Goal: Information Seeking & Learning: Understand process/instructions

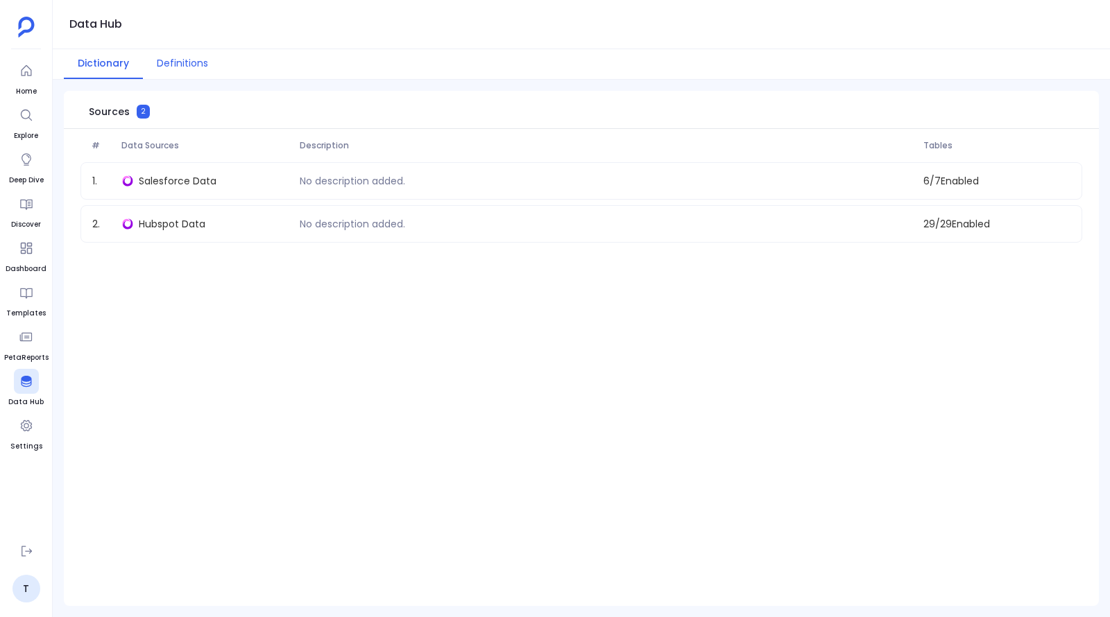
click at [167, 71] on button "Definitions" at bounding box center [182, 64] width 79 height 30
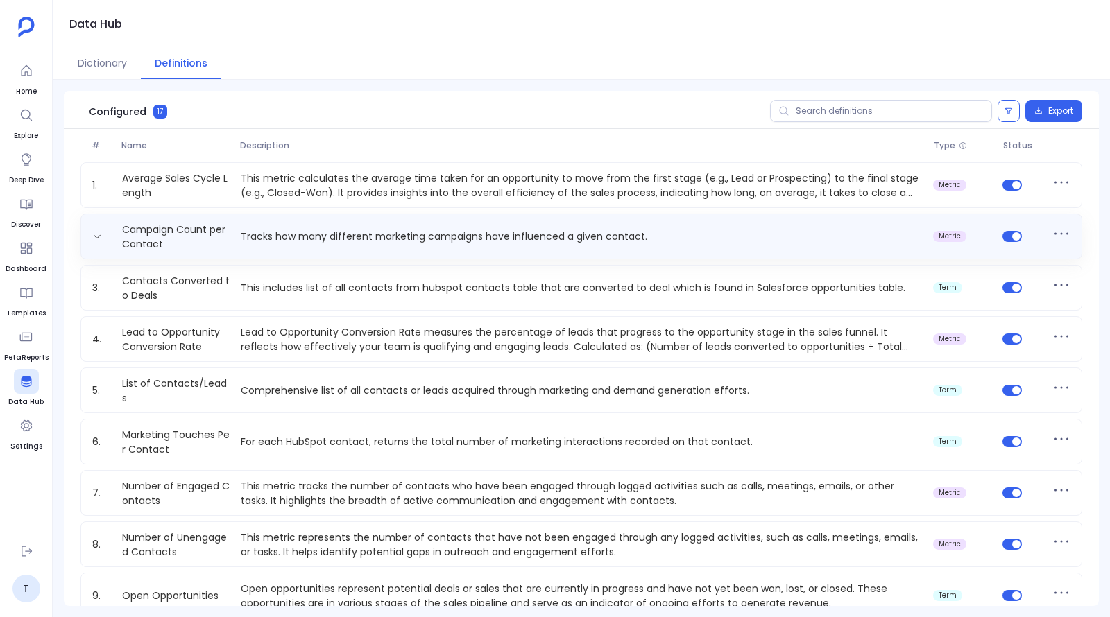
click at [309, 236] on p "Tracks how many different marketing campaigns have influenced a given contact." at bounding box center [581, 237] width 692 height 15
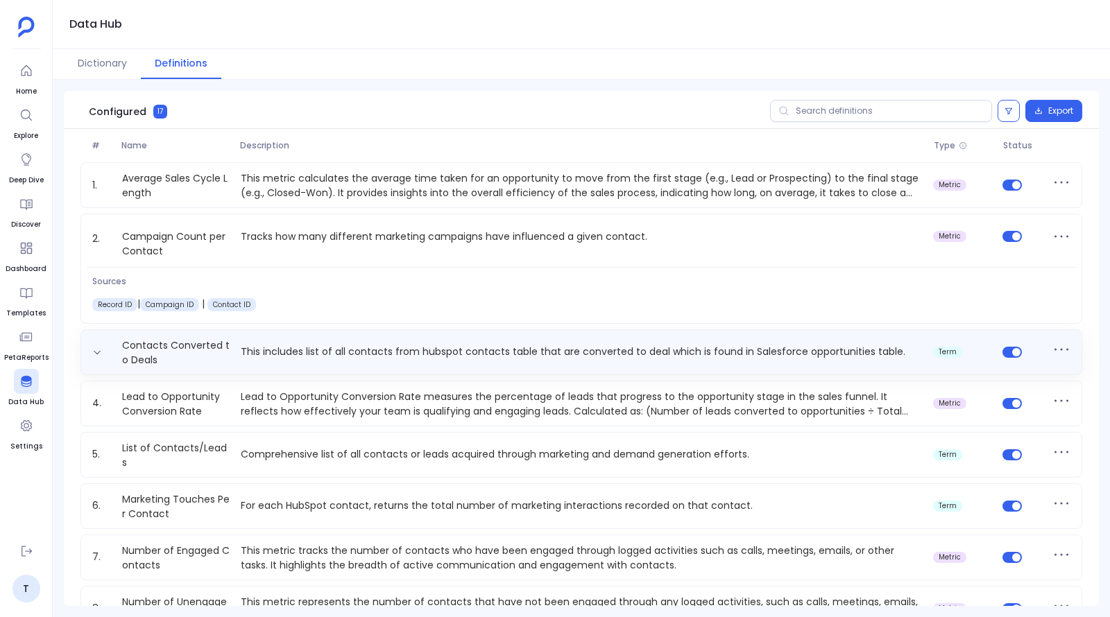
click at [285, 356] on p "This includes list of all contacts from hubspot contacts table that are convert…" at bounding box center [581, 352] width 692 height 15
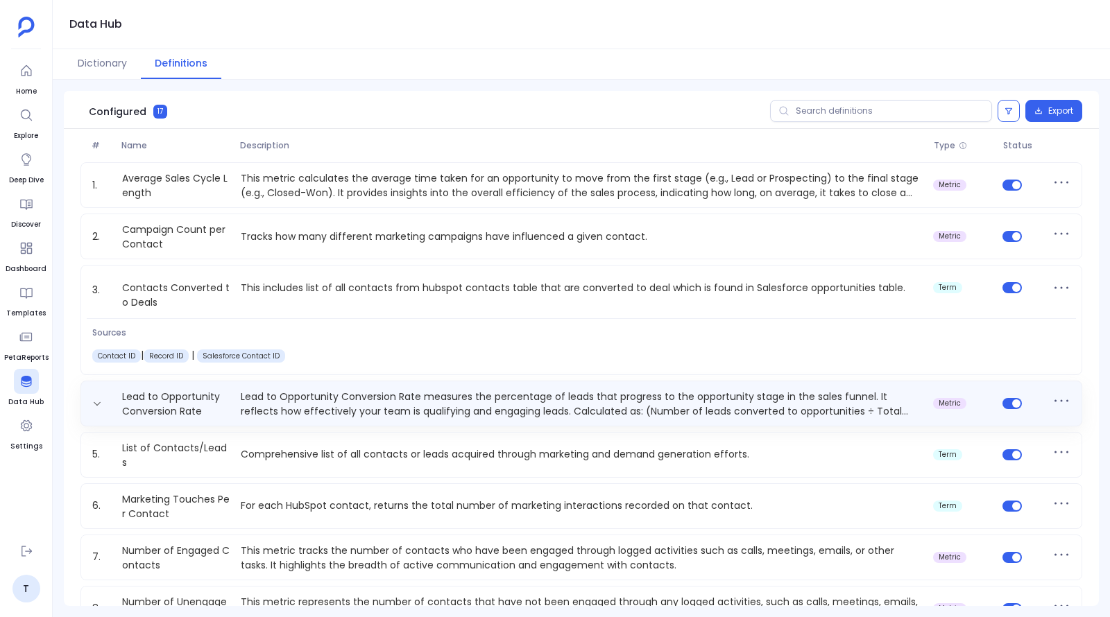
click at [336, 413] on p "Lead to Opportunity Conversion Rate measures the percentage of leads that progr…" at bounding box center [581, 404] width 692 height 28
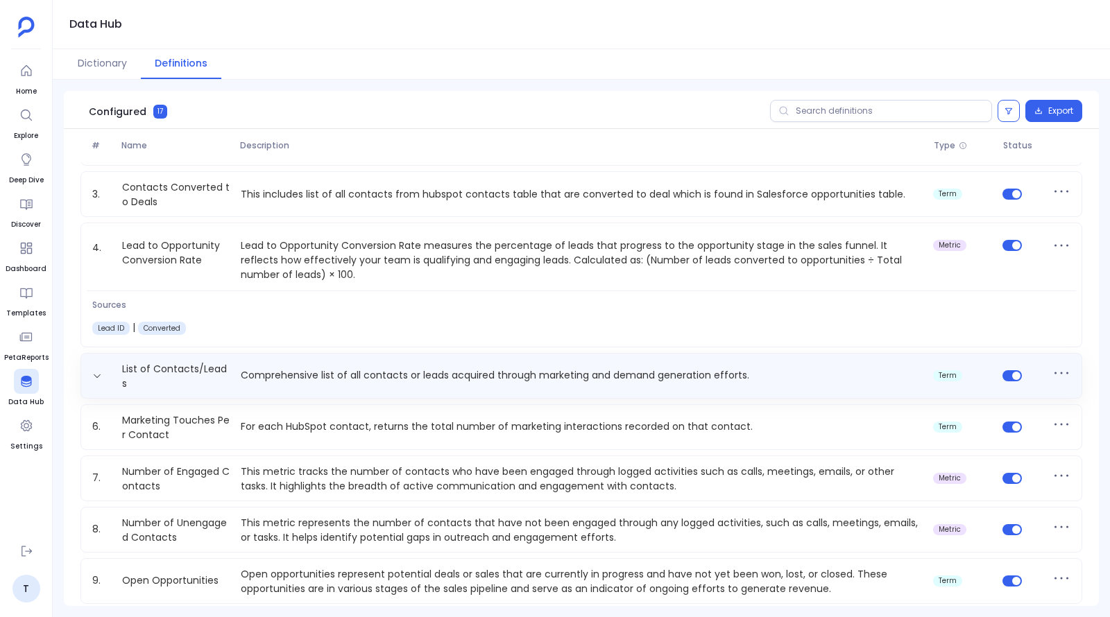
scroll to position [99, 0]
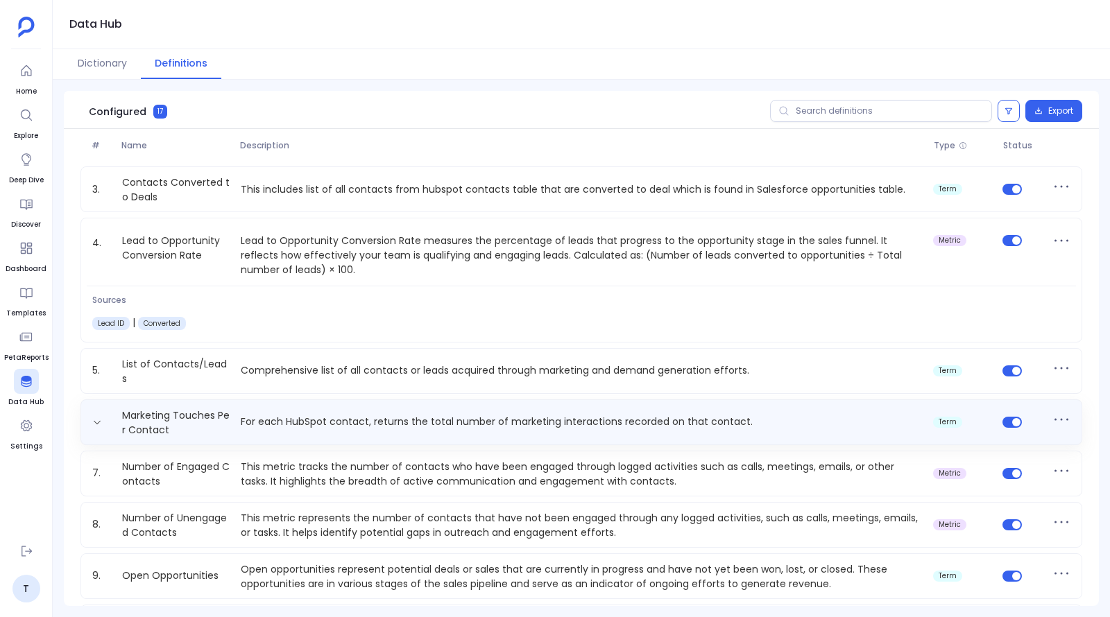
click at [309, 415] on p "For each HubSpot contact, returns the total number of marketing interactions re…" at bounding box center [581, 422] width 692 height 15
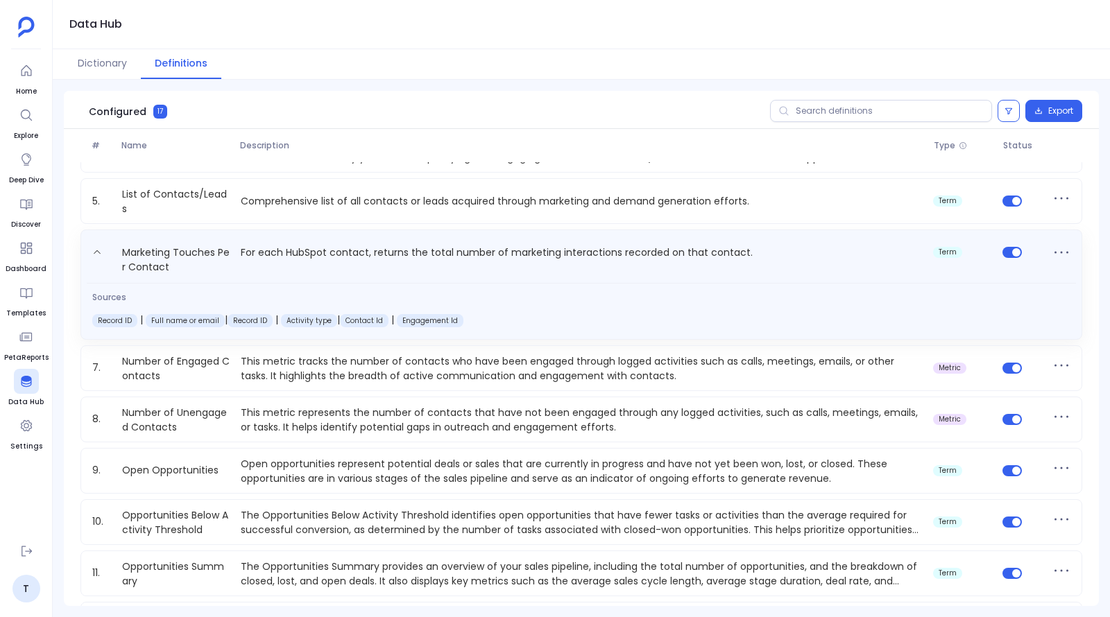
scroll to position [194, 0]
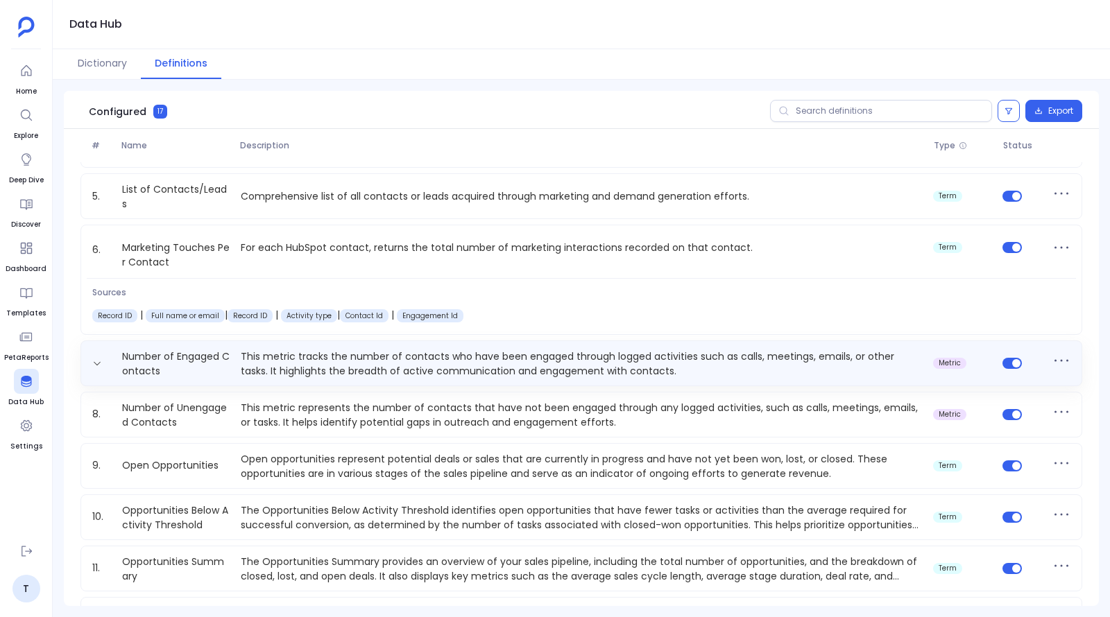
click at [297, 366] on p "This metric tracks the number of contacts who have been engaged through logged …" at bounding box center [581, 364] width 692 height 28
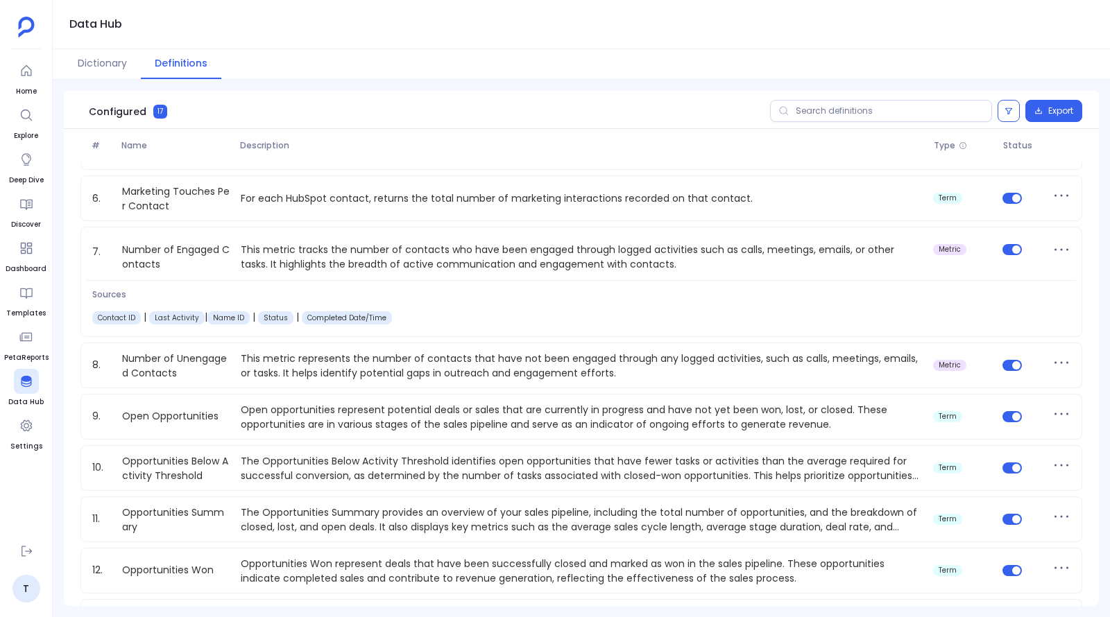
scroll to position [245, 0]
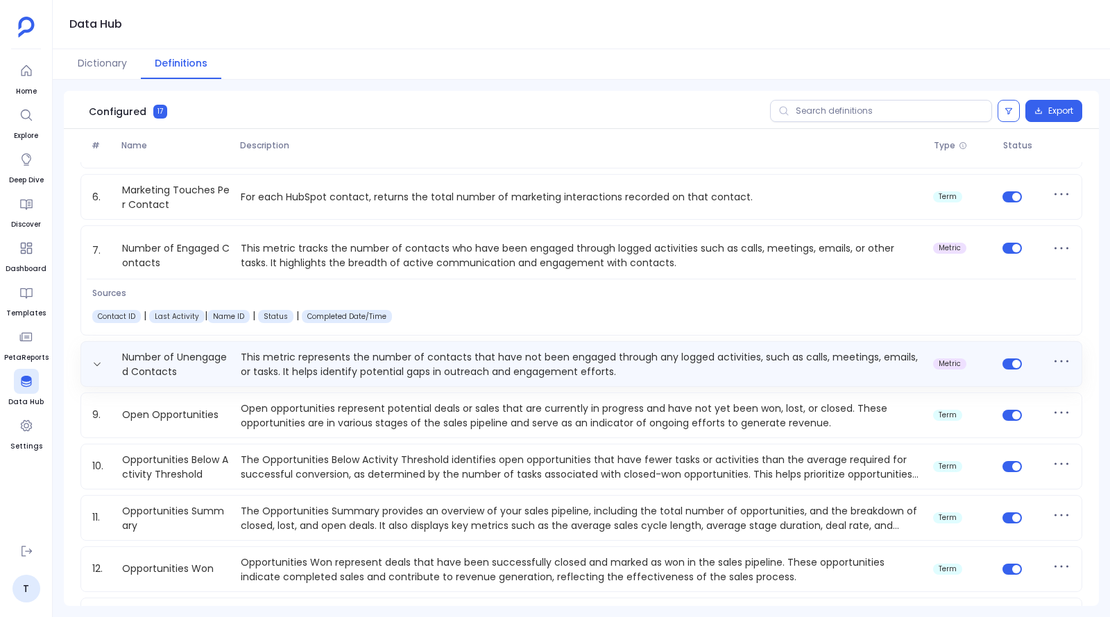
click at [264, 368] on p "This metric represents the number of contacts that have not been engaged throug…" at bounding box center [581, 364] width 692 height 28
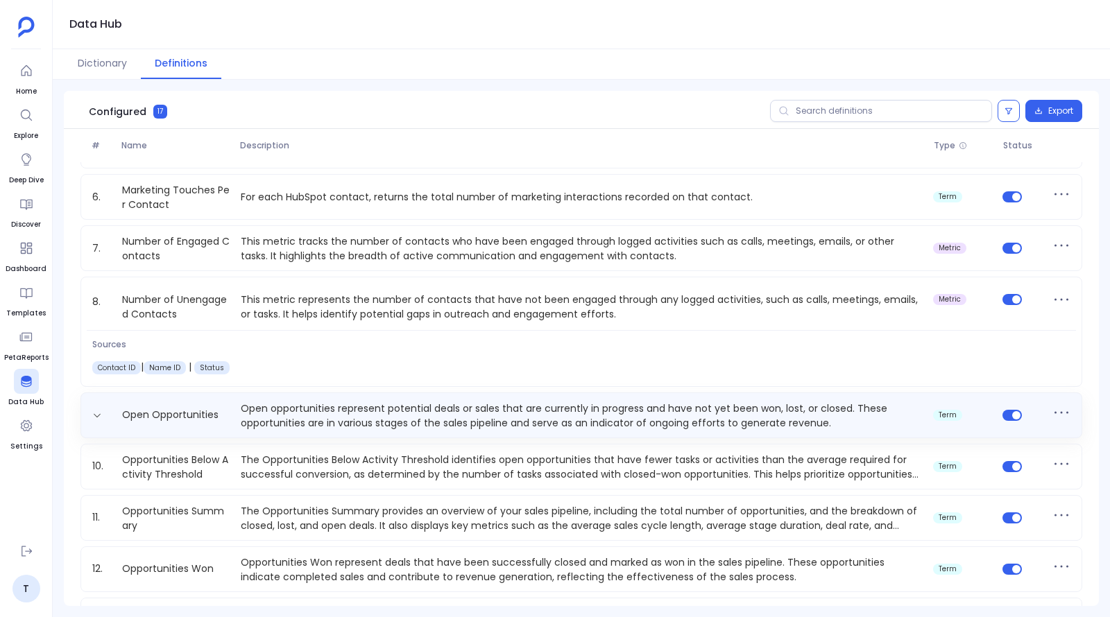
click at [268, 411] on p "Open opportunities represent potential deals or sales that are currently in pro…" at bounding box center [581, 416] width 692 height 28
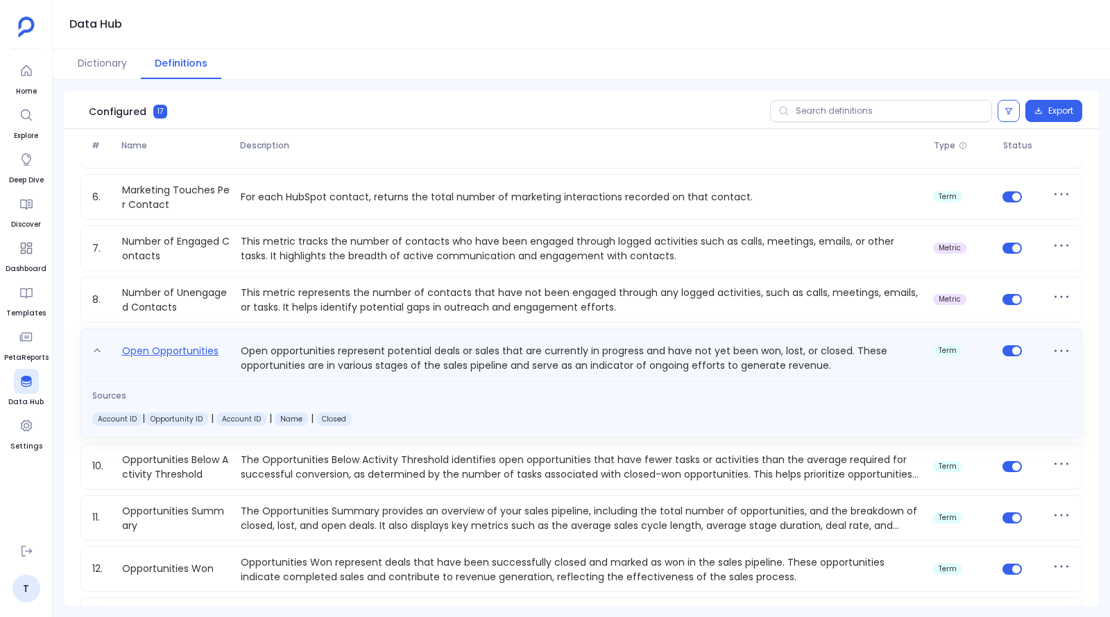
click at [176, 354] on link "Open Opportunities" at bounding box center [171, 358] width 108 height 31
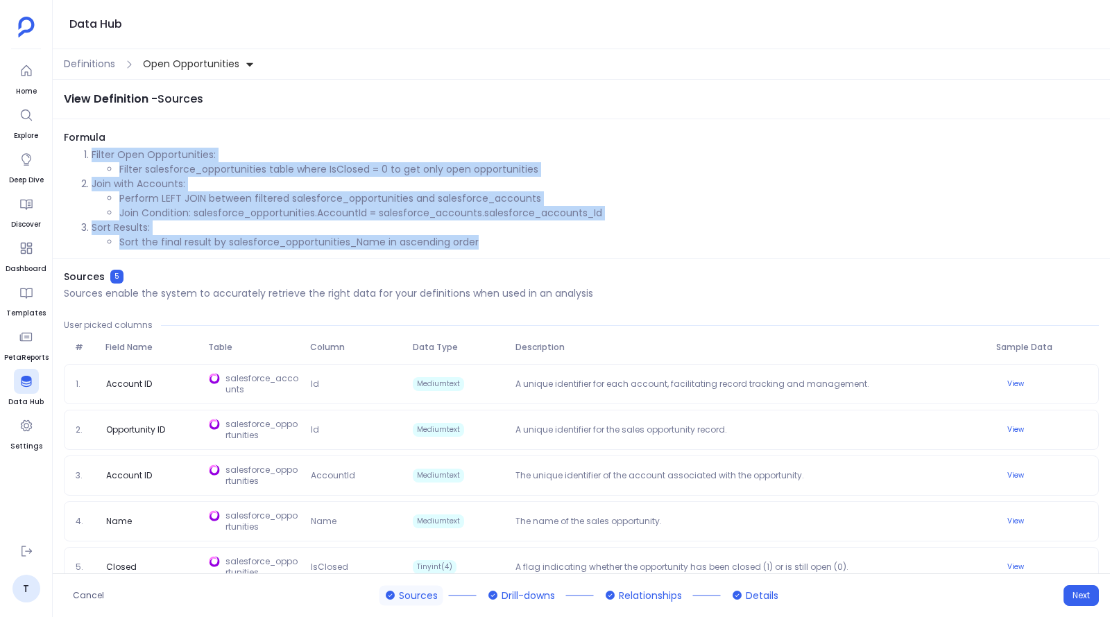
drag, startPoint x: 94, startPoint y: 153, endPoint x: 497, endPoint y: 250, distance: 415.5
click at [497, 250] on div "Formula Filter Open Opportunities: Filter salesforce_opportunities table where …" at bounding box center [581, 194] width 1057 height 128
copy ol "Filter Open Opportunities: Filter salesforce_opportunities table where IsClosed…"
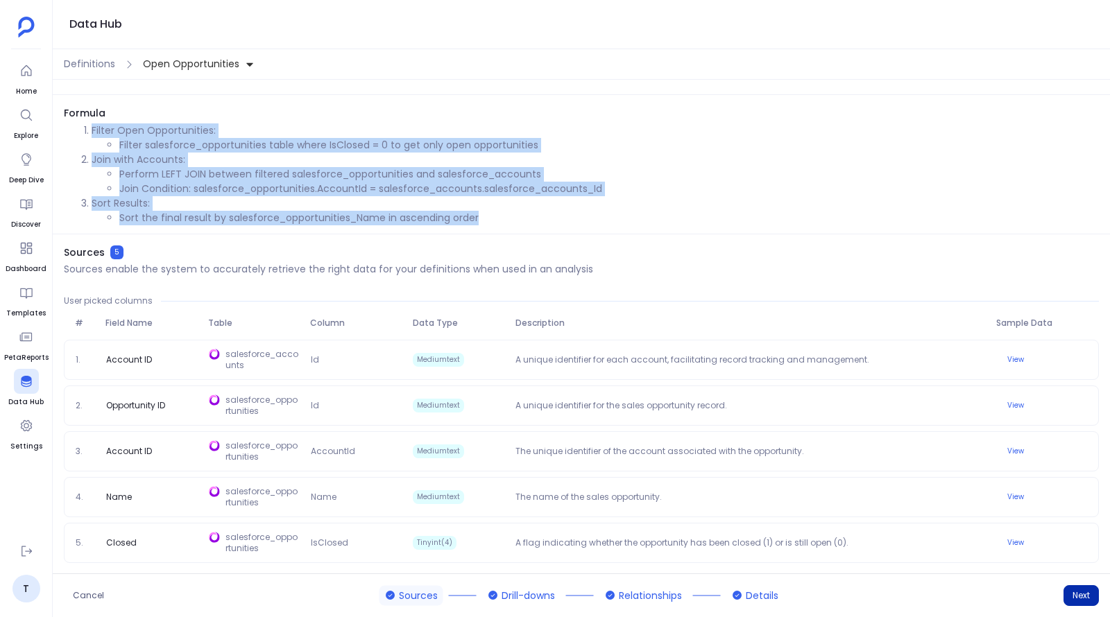
click at [1083, 590] on button "Next" at bounding box center [1081, 596] width 35 height 21
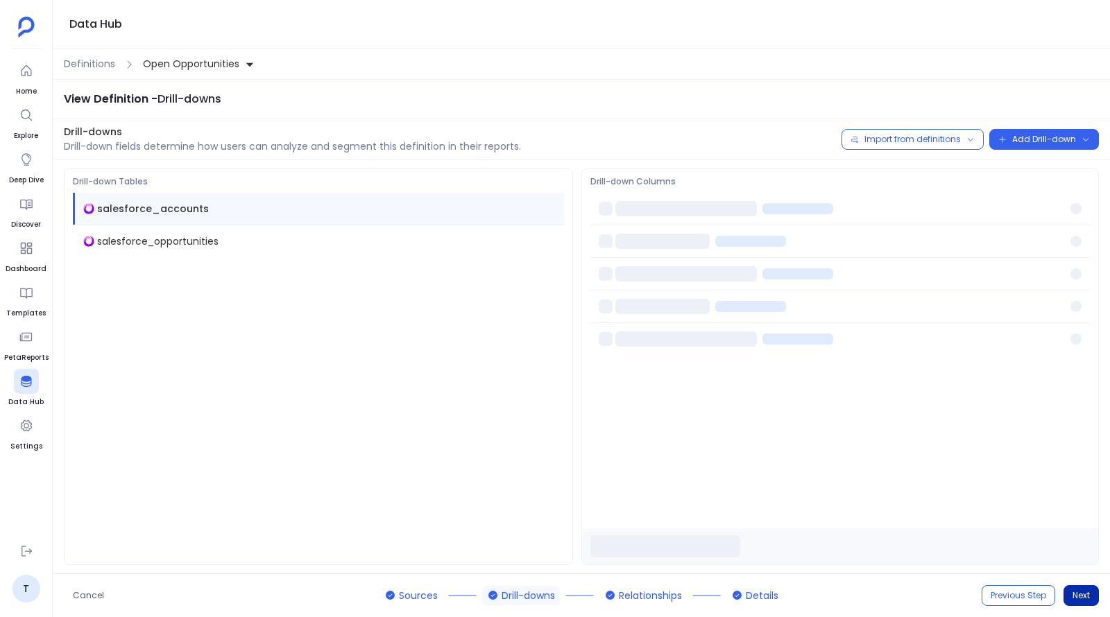
scroll to position [0, 0]
click at [1082, 593] on button "Next" at bounding box center [1081, 596] width 35 height 21
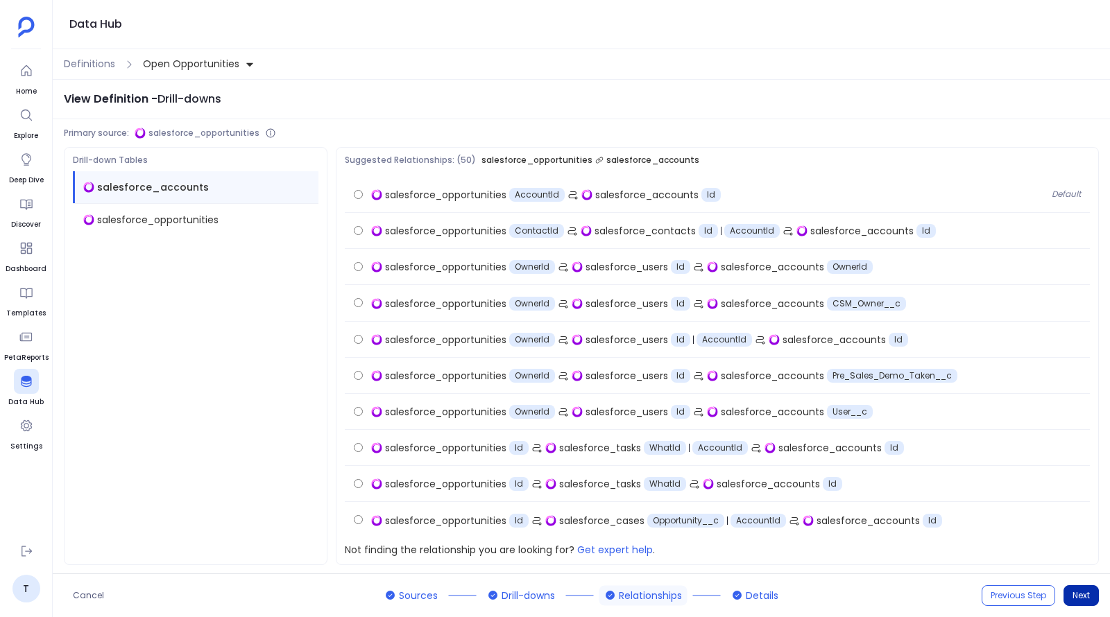
click at [1082, 593] on button "Next" at bounding box center [1081, 596] width 35 height 21
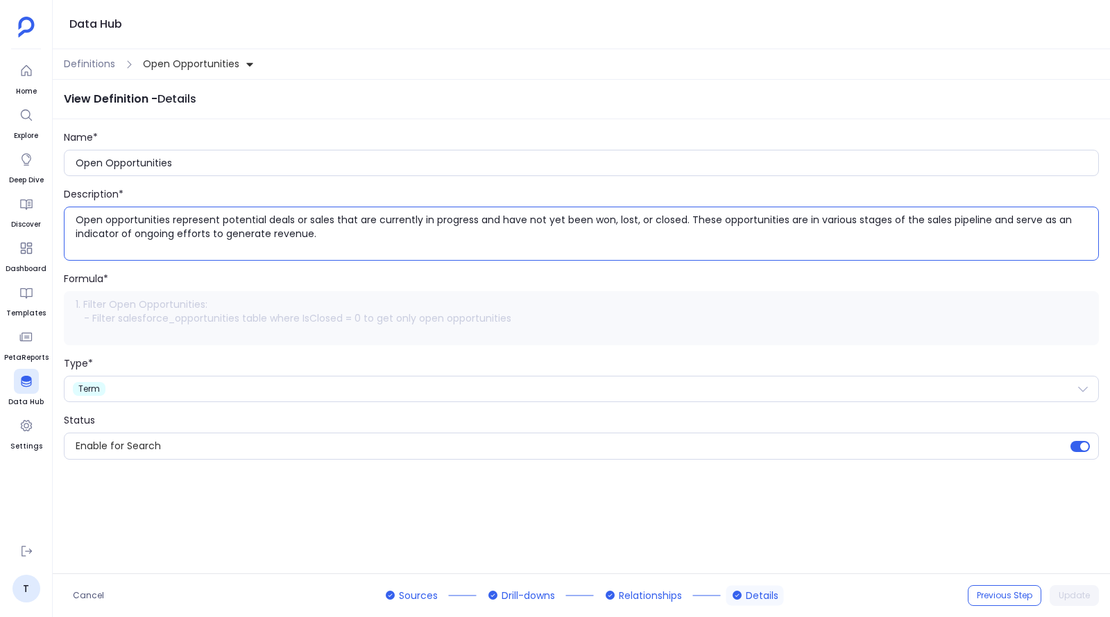
click at [187, 224] on textarea "Open opportunities represent potential deals or sales that are currently in pro…" at bounding box center [587, 234] width 1023 height 42
click at [83, 65] on span "Definitions" at bounding box center [89, 64] width 51 height 15
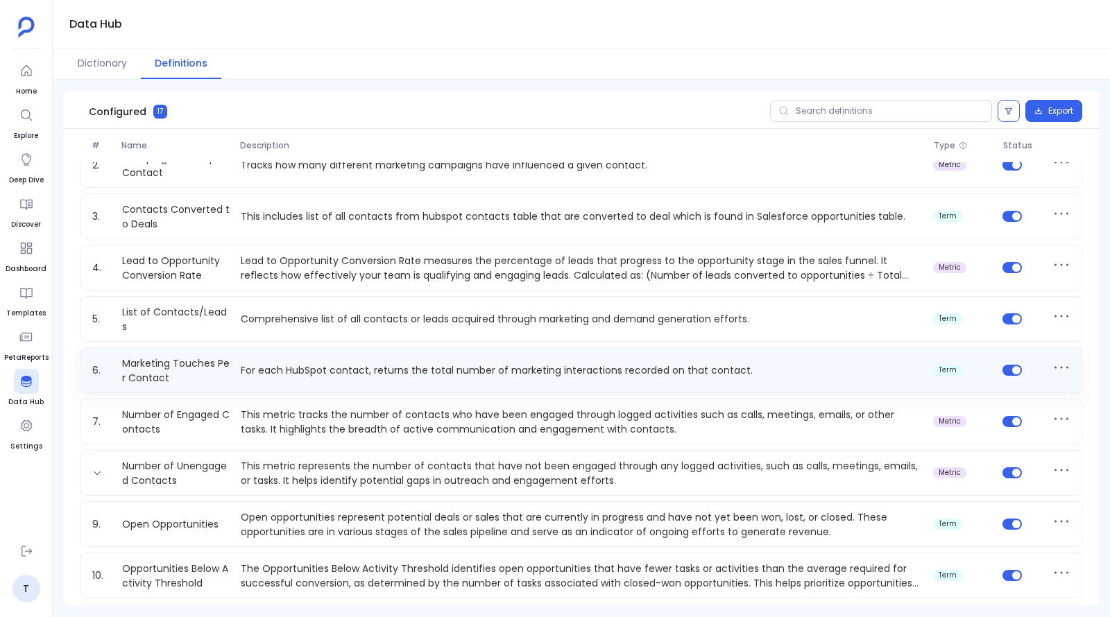
scroll to position [134, 0]
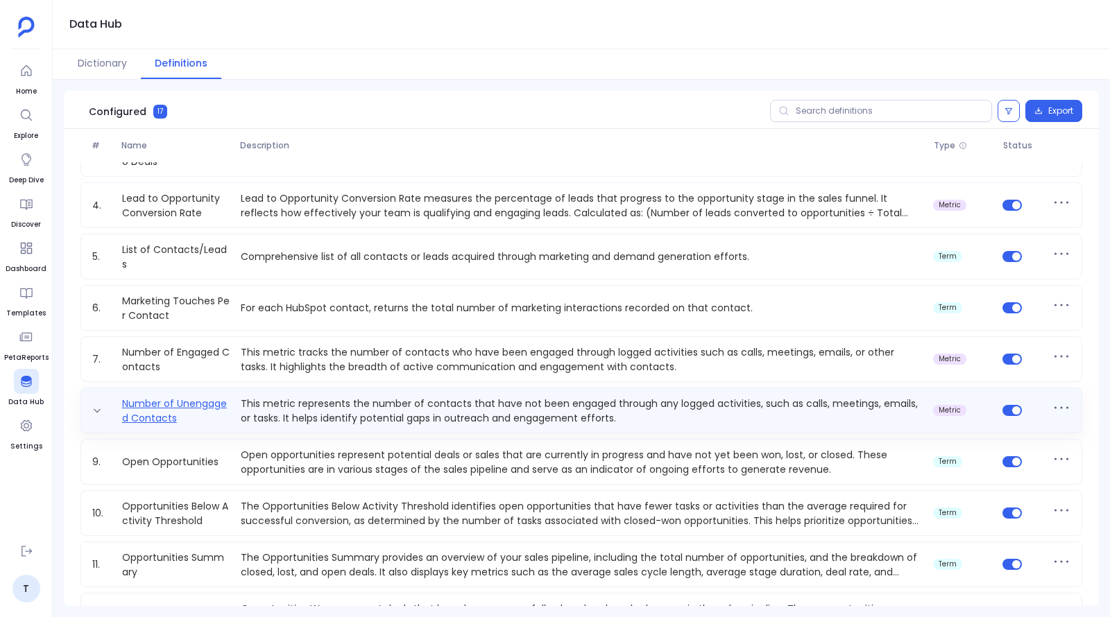
click at [191, 412] on link "Number of Unengaged Contacts" at bounding box center [176, 411] width 119 height 28
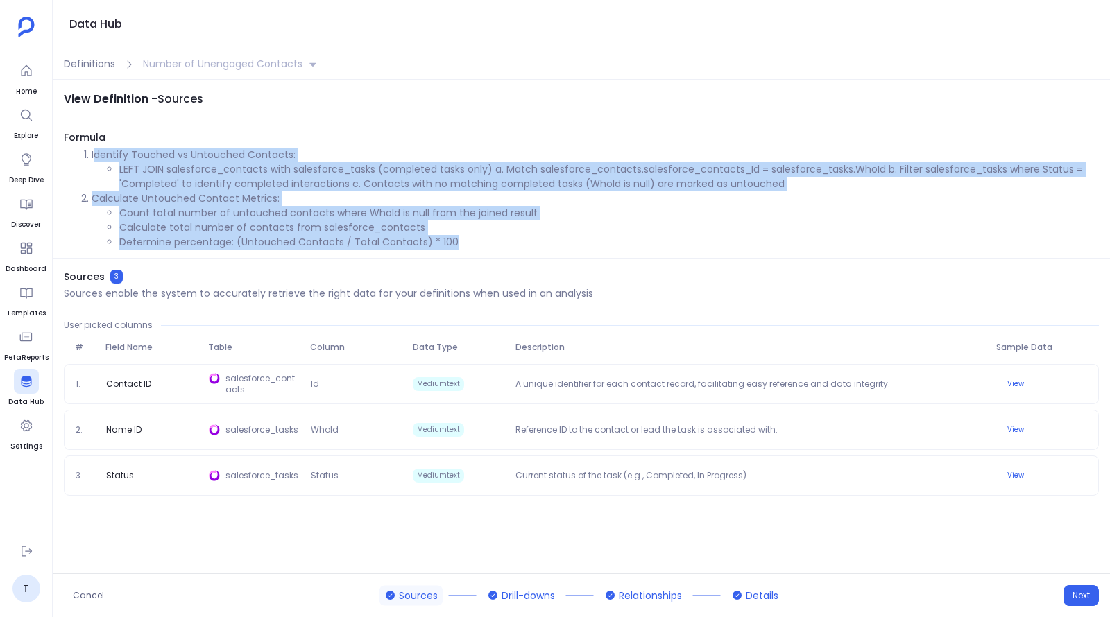
drag, startPoint x: 94, startPoint y: 156, endPoint x: 454, endPoint y: 239, distance: 370.1
click at [454, 239] on ol "Identify Touched vs Untouched Contacts: LEFT JOIN salesforce_contacts with sale…" at bounding box center [581, 199] width 1035 height 102
copy ol "dentify Touched vs Untouched Contacts: LEFT JOIN salesforce_contacts with sales…"
click at [390, 233] on li "Calculate total number of contacts from salesforce_contacts" at bounding box center [609, 228] width 980 height 15
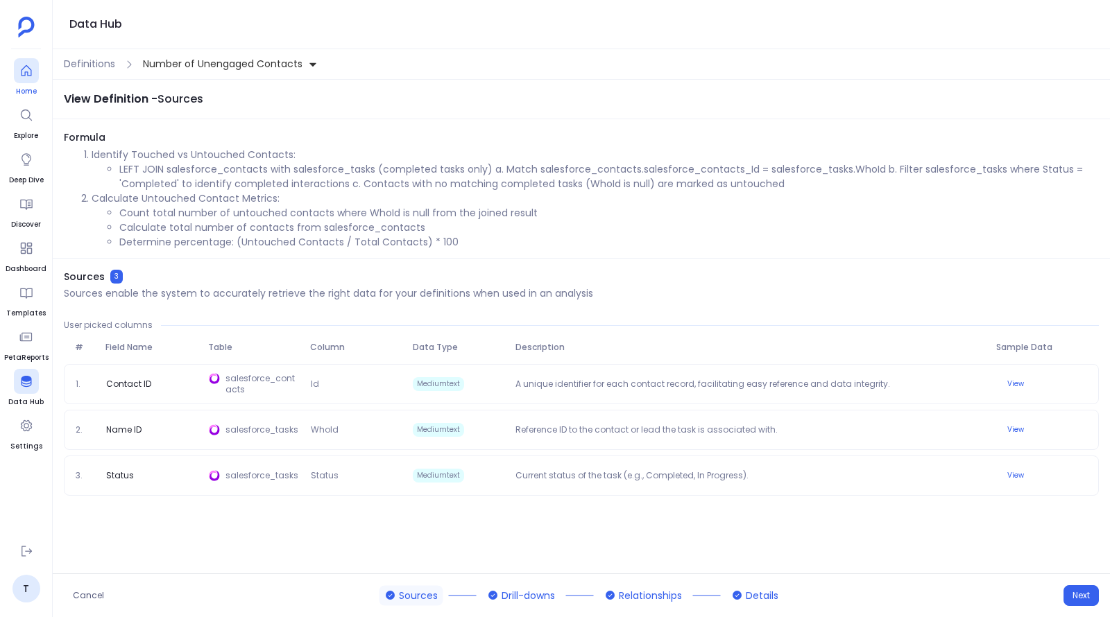
click at [24, 83] on link "Home" at bounding box center [26, 77] width 25 height 39
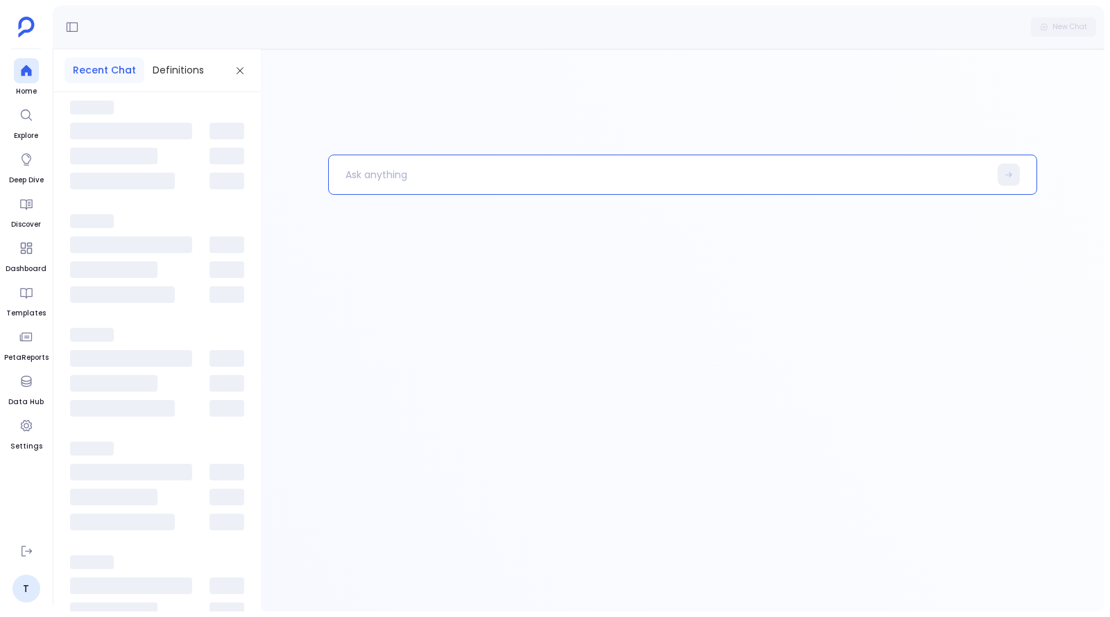
click at [393, 178] on p at bounding box center [659, 175] width 660 height 36
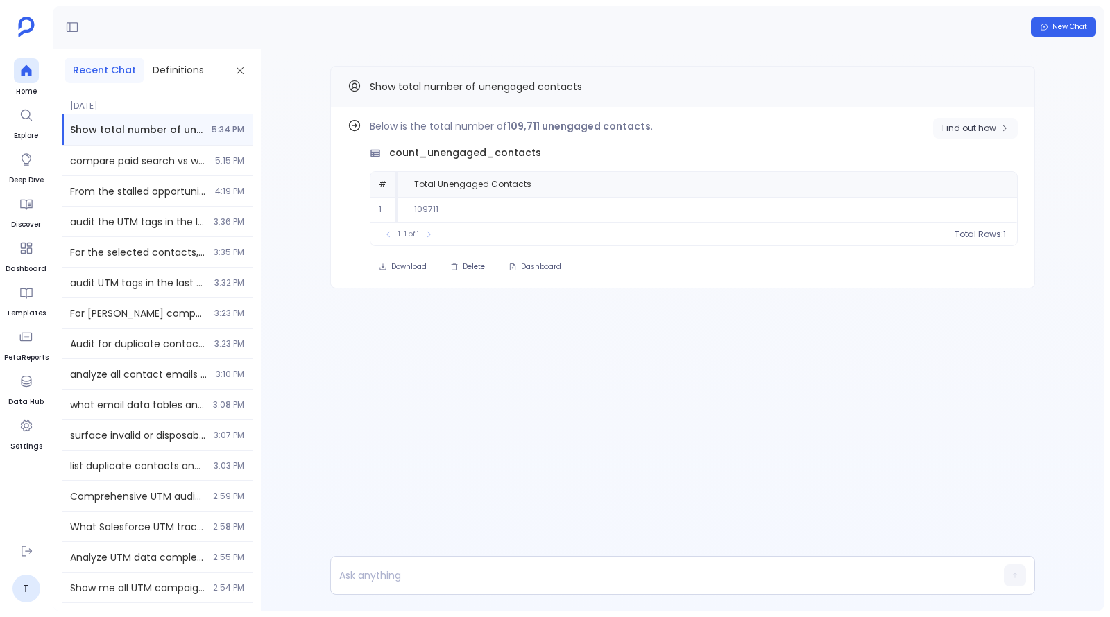
click at [959, 124] on span "Find out how" at bounding box center [969, 128] width 54 height 11
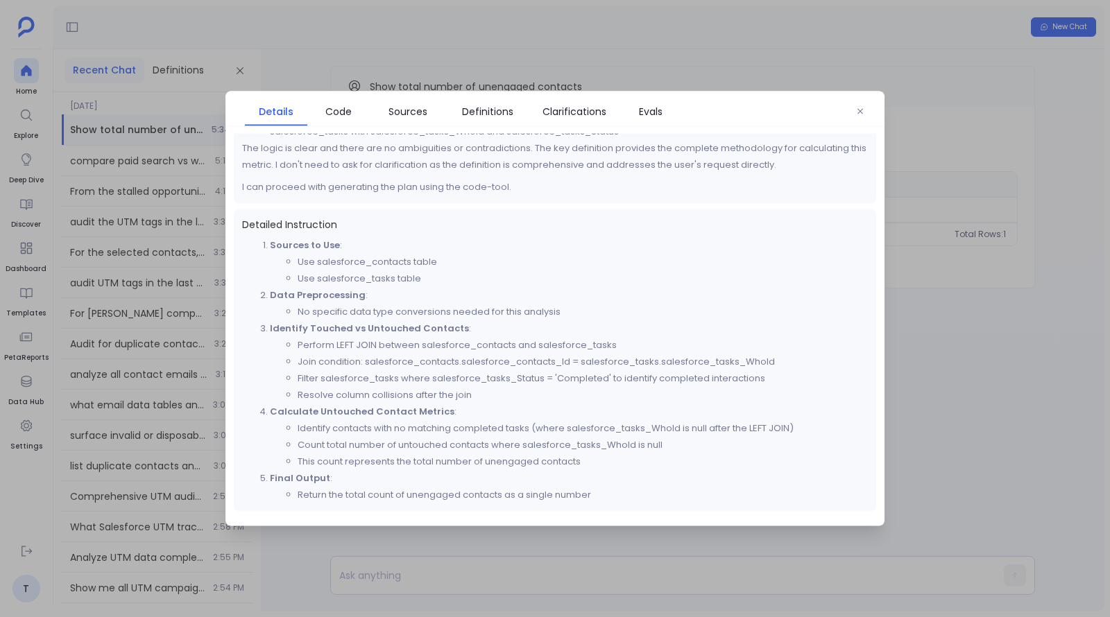
scroll to position [330, 0]
click at [349, 117] on span "Code" at bounding box center [338, 111] width 26 height 15
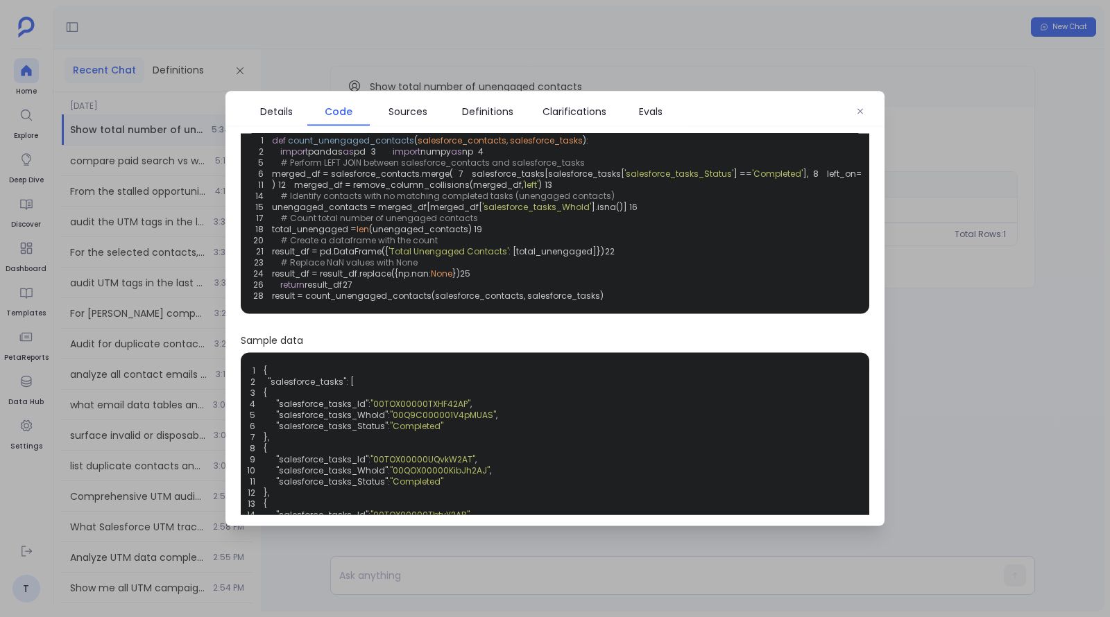
scroll to position [0, 0]
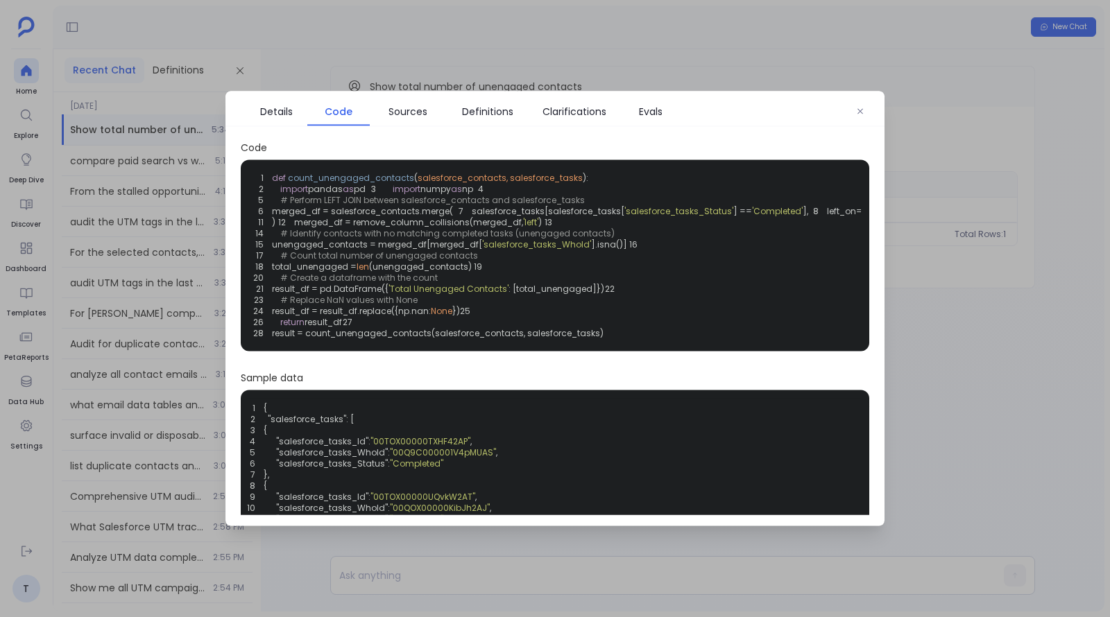
click at [404, 90] on div at bounding box center [555, 308] width 1110 height 617
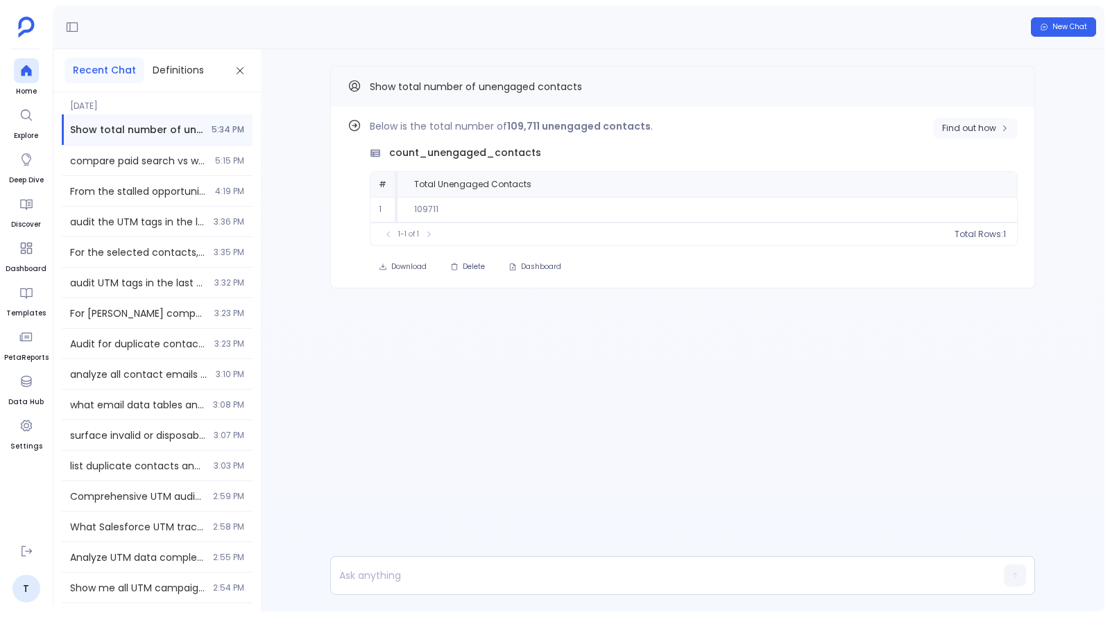
click at [980, 126] on span "Find out how" at bounding box center [969, 128] width 54 height 11
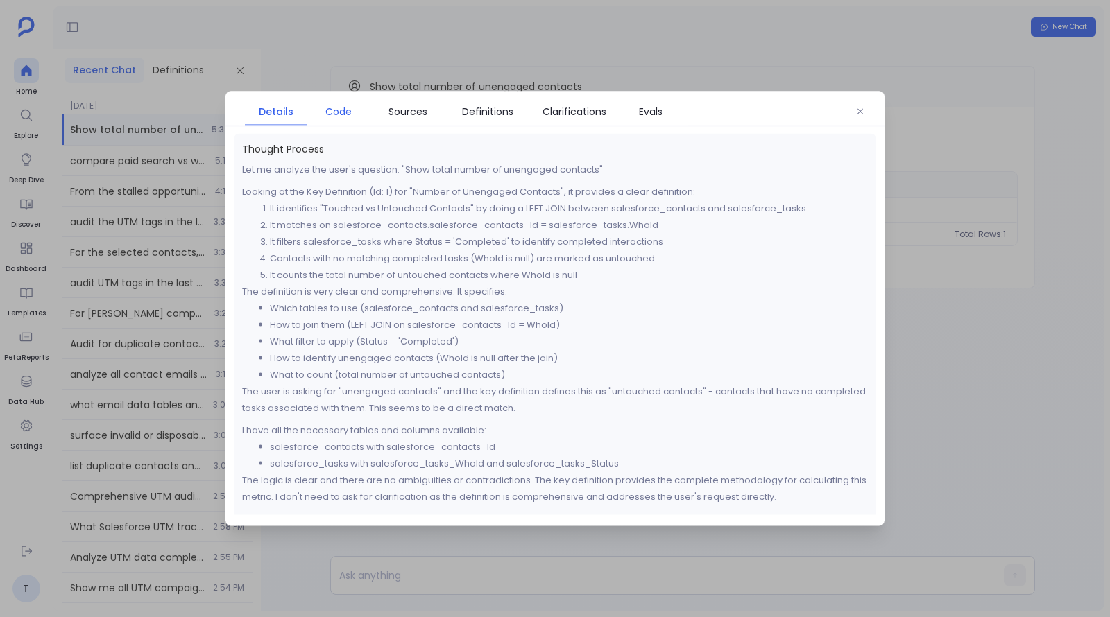
click at [338, 115] on span "Code" at bounding box center [338, 111] width 26 height 15
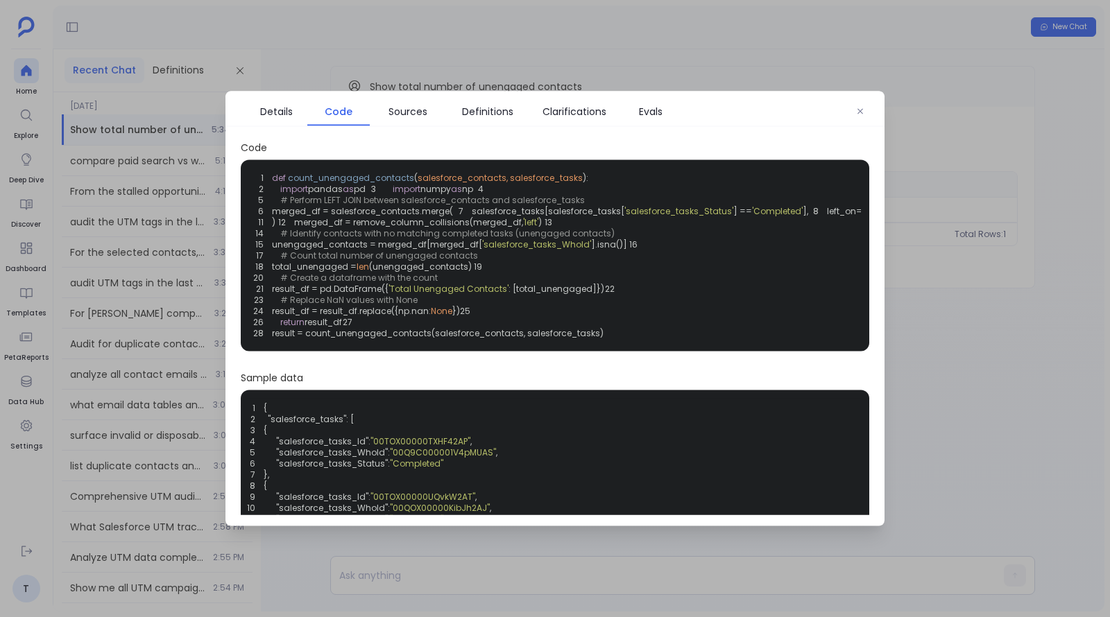
drag, startPoint x: 282, startPoint y: 222, endPoint x: 486, endPoint y: 459, distance: 311.9
click at [486, 343] on div "1 def count_unengaged_contacts ( salesforce_contacts, salesforce_tasks ): 2 imp…" at bounding box center [555, 256] width 612 height 175
copy code "# Perform LEFT JOIN between salesforce_contacts and salesforce_tasks 6 merged_d…"
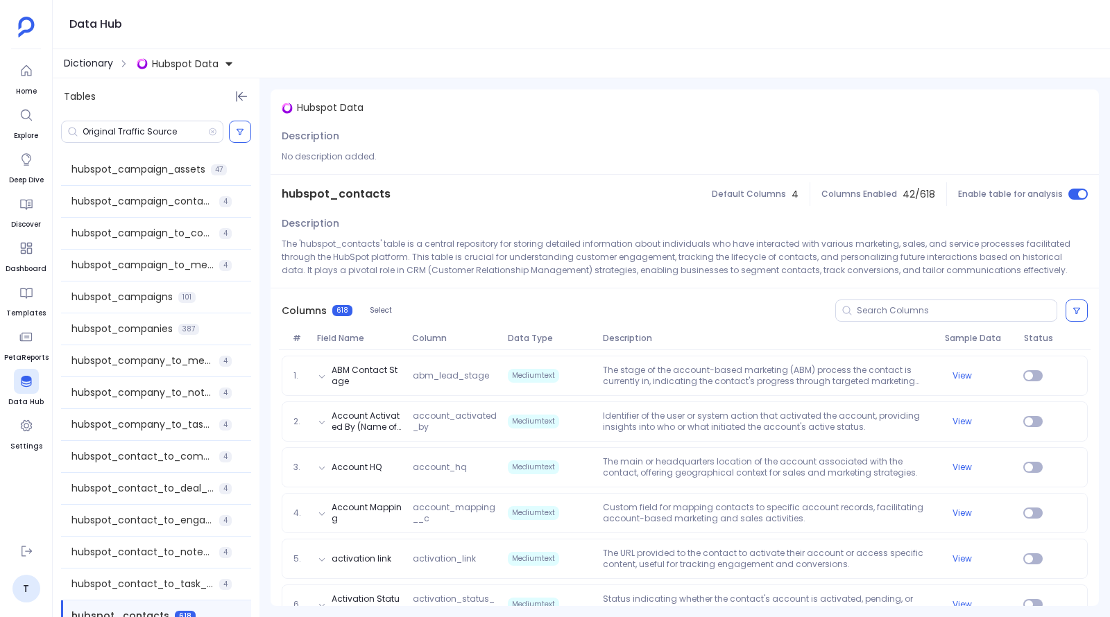
scroll to position [4285, 0]
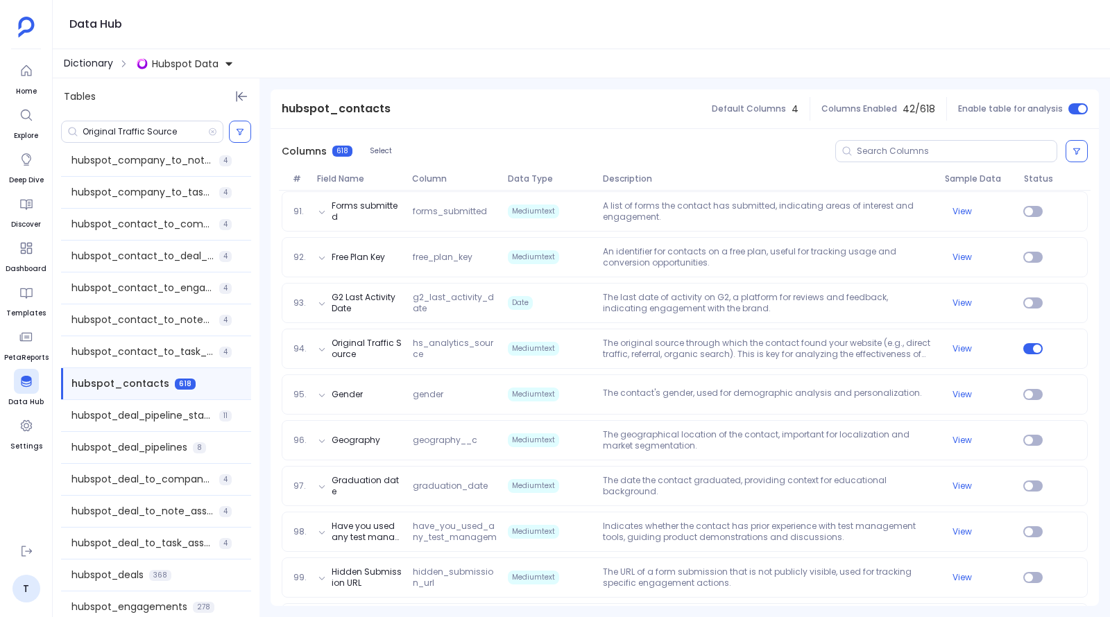
click at [87, 60] on span "Dictionary" at bounding box center [88, 63] width 49 height 15
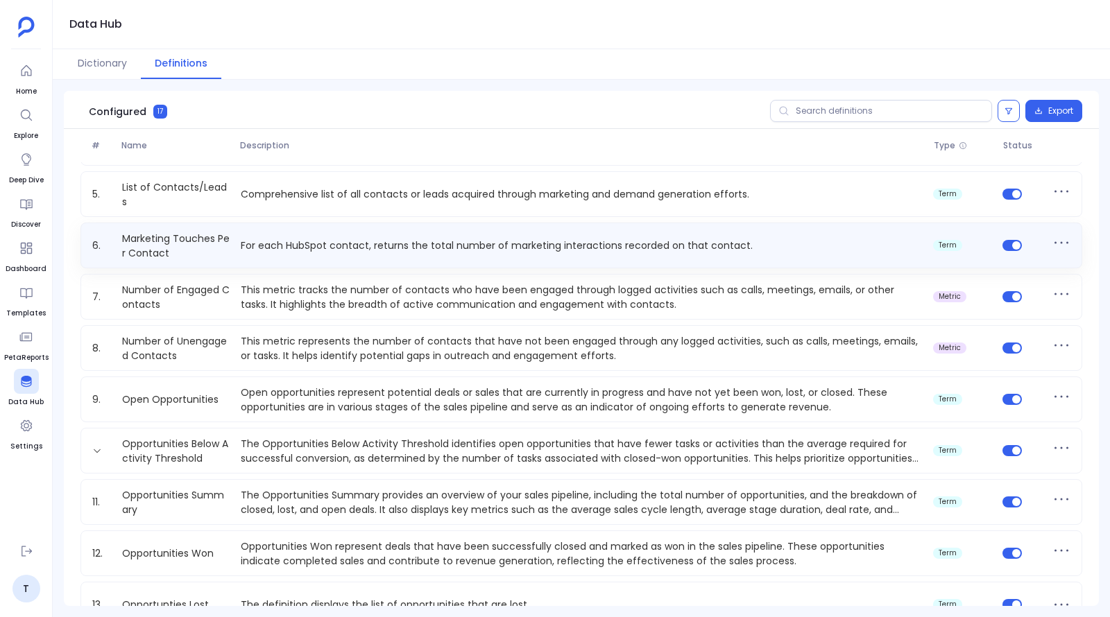
scroll to position [243, 0]
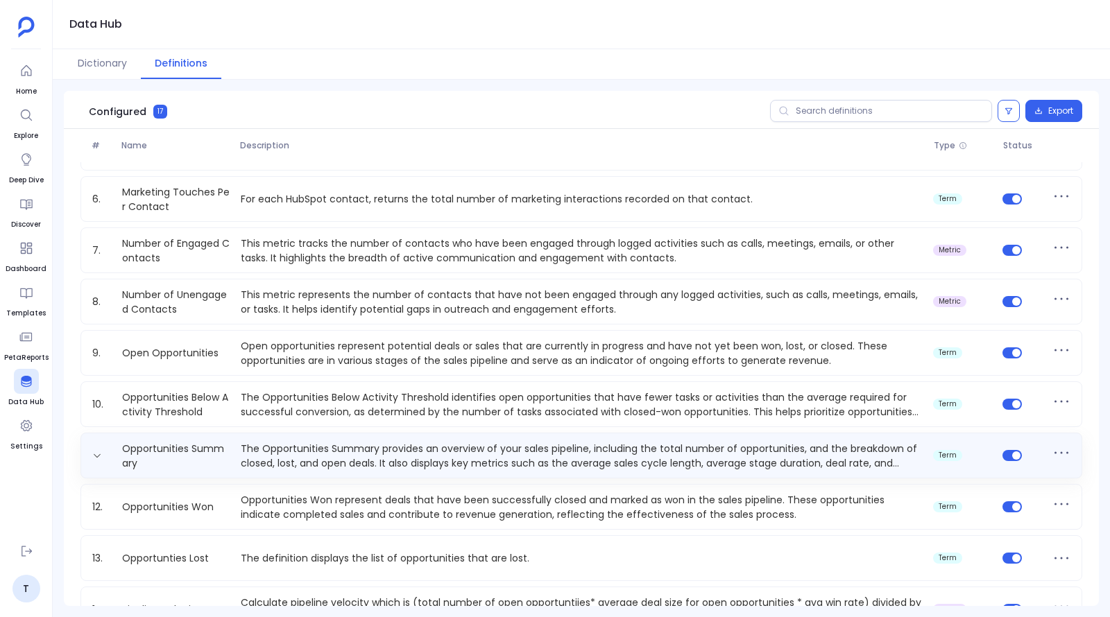
click at [259, 452] on p "The Opportunities Summary provides an overview of your sales pipeline, includin…" at bounding box center [581, 456] width 692 height 28
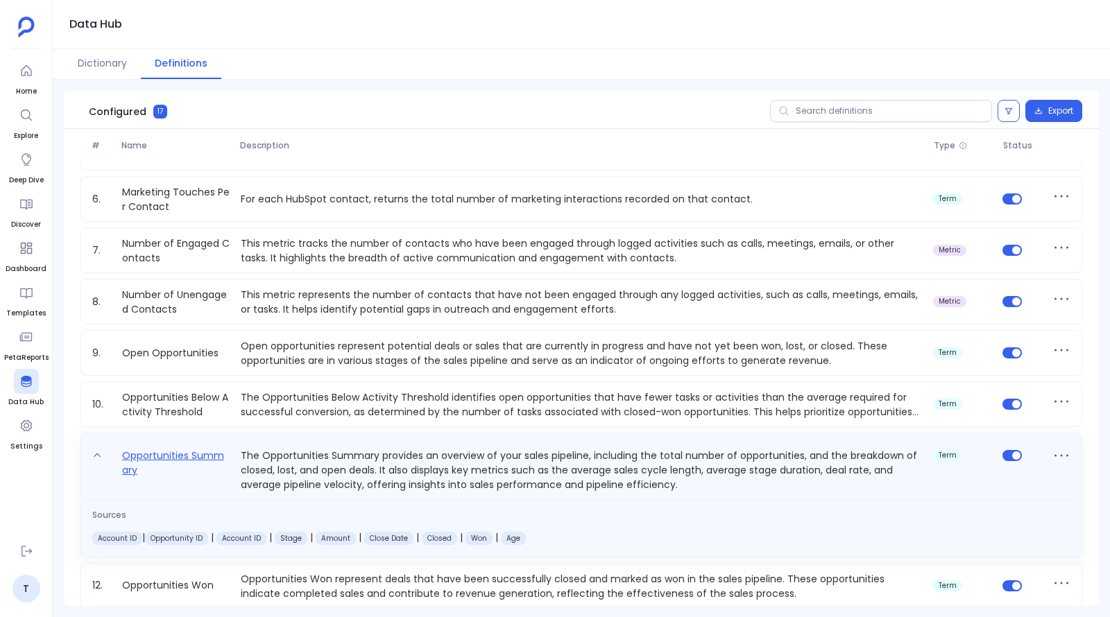
click at [157, 455] on link "Opportunities Summary" at bounding box center [176, 469] width 119 height 45
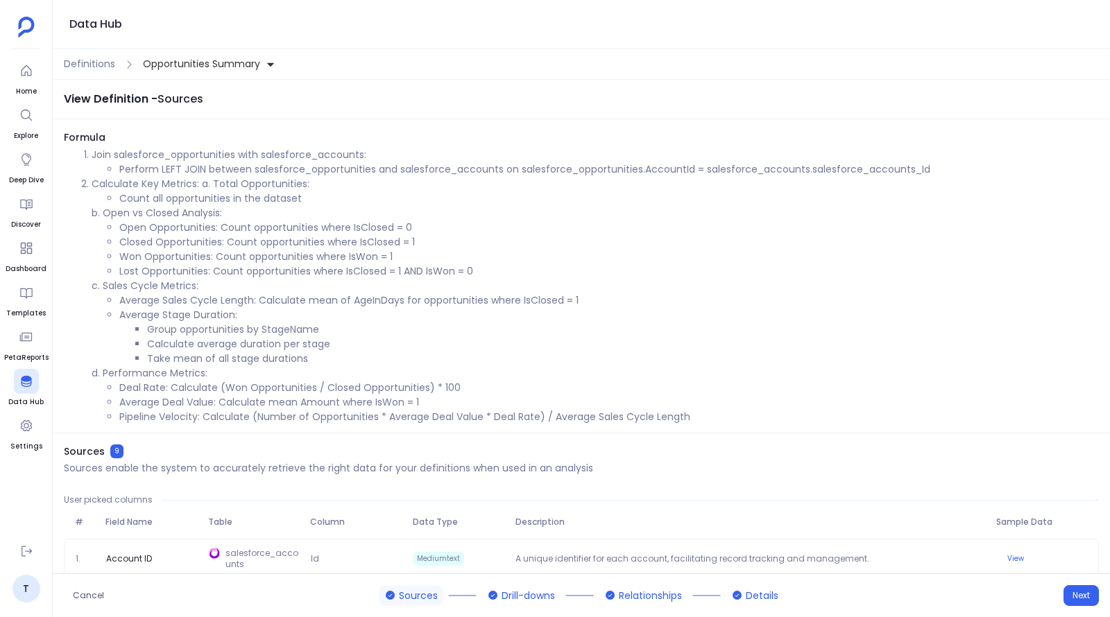
click at [306, 420] on li "Pipeline Velocity: Calculate (Number of Opportunities * Average Deal Value * De…" at bounding box center [609, 417] width 980 height 15
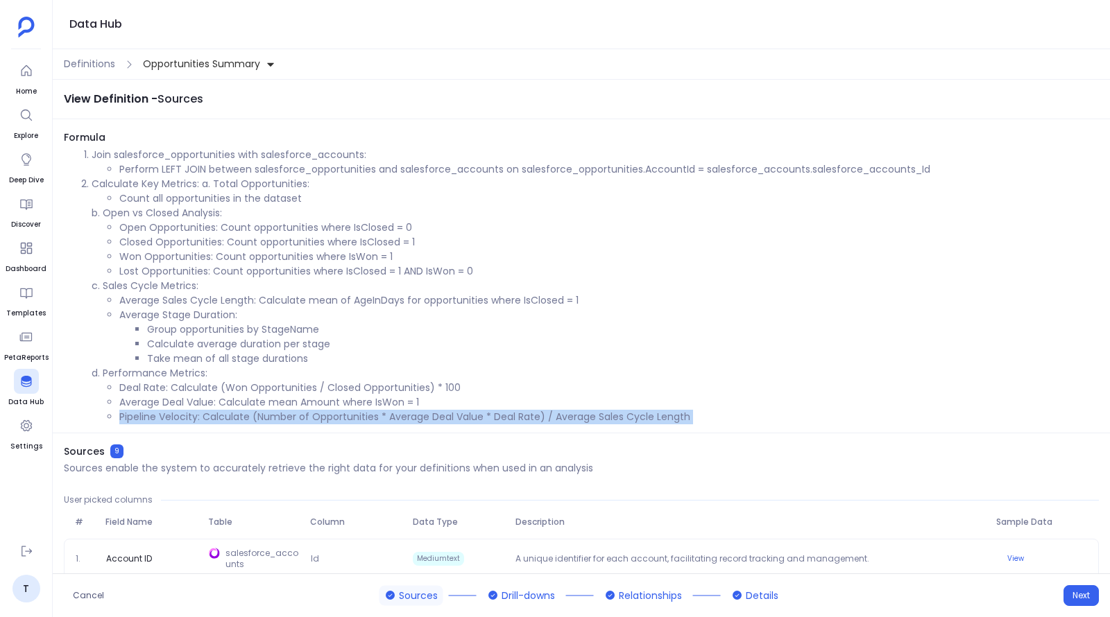
click at [306, 420] on li "Pipeline Velocity: Calculate (Number of Opportunities * Average Deal Value * De…" at bounding box center [609, 417] width 980 height 15
click at [283, 423] on li "Pipeline Velocity: Calculate (Number of Opportunities * Average Deal Value * De…" at bounding box center [609, 417] width 980 height 15
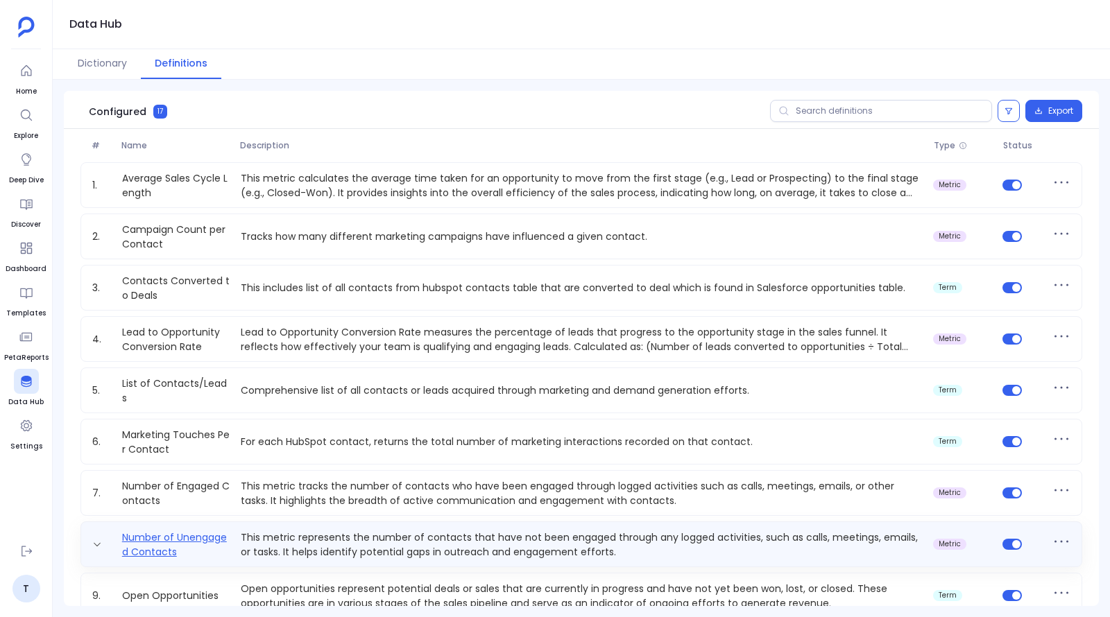
click at [188, 548] on link "Number of Unengaged Contacts" at bounding box center [176, 545] width 119 height 28
